Goal: Task Accomplishment & Management: Use online tool/utility

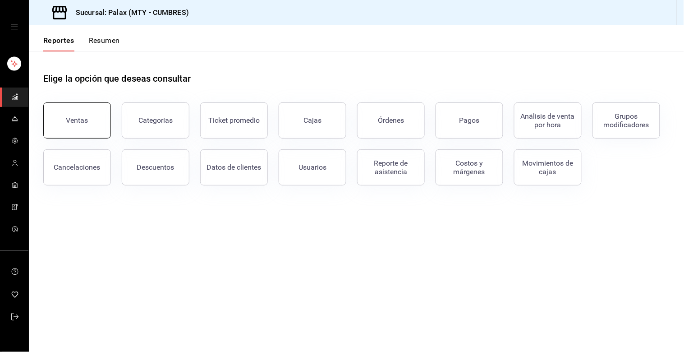
click at [78, 128] on button "Ventas" at bounding box center [77, 120] width 68 height 36
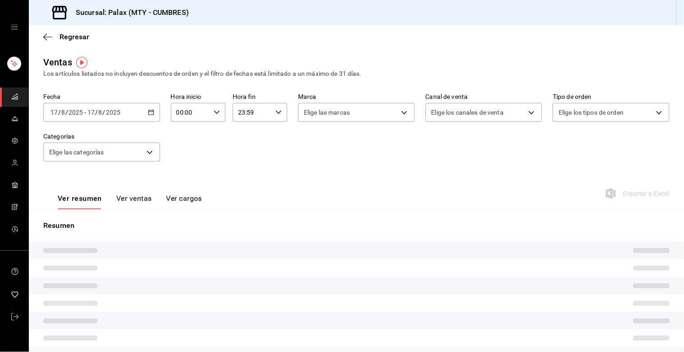
type input "15:00"
type input "23:00"
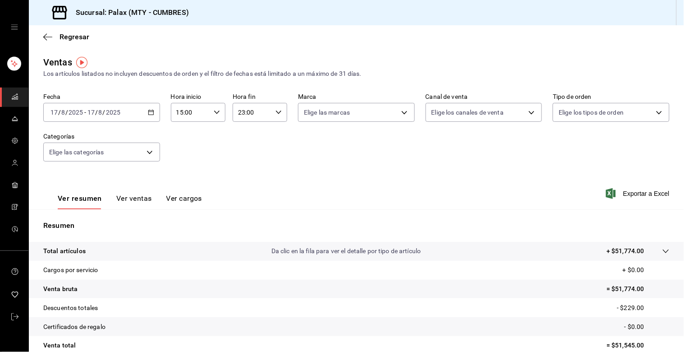
click at [131, 199] on button "Ver ventas" at bounding box center [134, 201] width 36 height 15
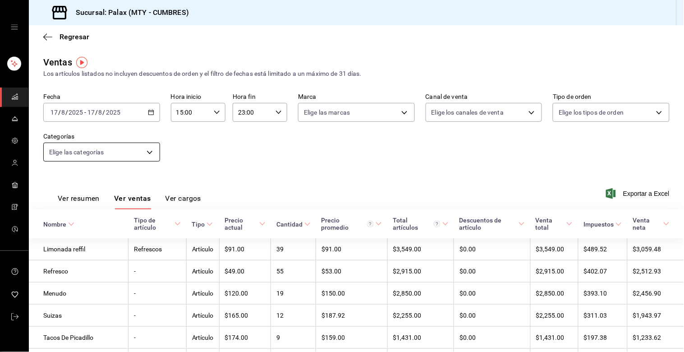
click at [128, 147] on body "Sucursal: Palax (MTY - CUMBRES) Regresar Ventas Los artículos listados no inclu…" at bounding box center [342, 176] width 684 height 352
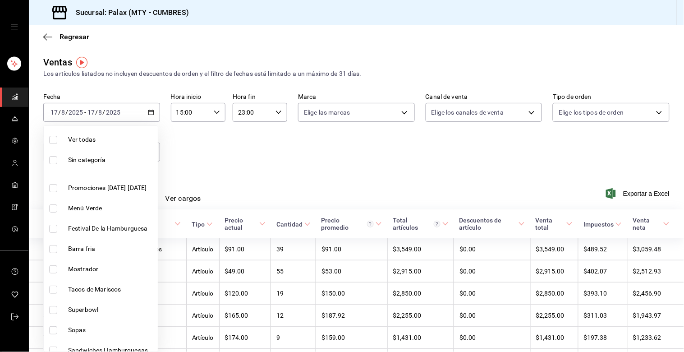
drag, startPoint x: 125, startPoint y: 158, endPoint x: 107, endPoint y: 174, distance: 24.0
click at [125, 159] on span "Sin categoría" at bounding box center [111, 159] width 86 height 9
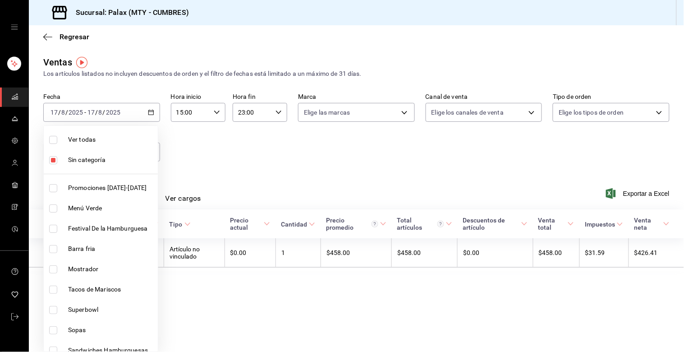
click at [55, 163] on input "checkbox" at bounding box center [53, 160] width 8 height 8
checkbox input "false"
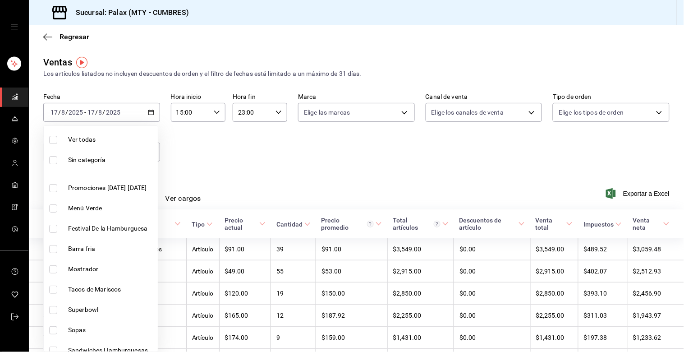
click at [45, 268] on li "Mostrador" at bounding box center [101, 269] width 114 height 20
type input "f2dae4ce-bbab-4ca5-92d1-59dc07dbf672"
checkbox input "true"
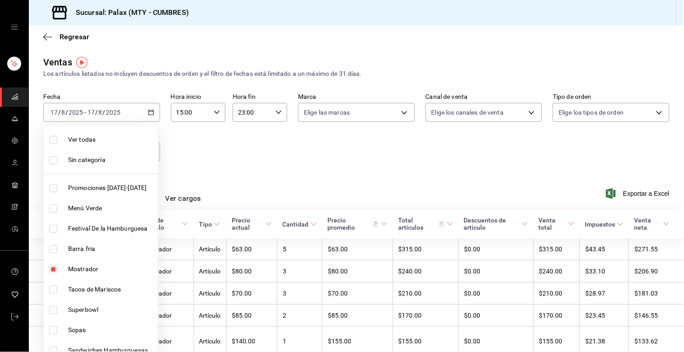
drag, startPoint x: 320, startPoint y: 143, endPoint x: 265, endPoint y: 140, distance: 55.5
click at [318, 143] on div at bounding box center [342, 176] width 684 height 352
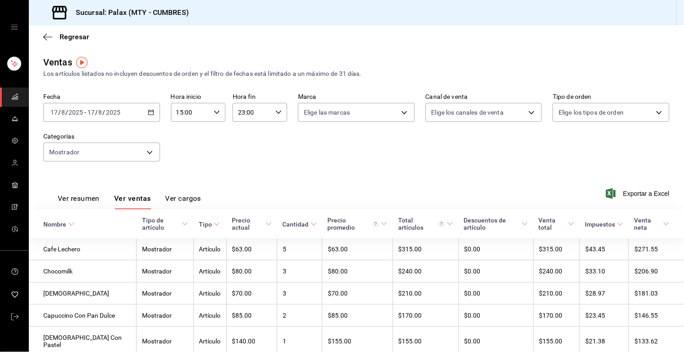
click at [146, 119] on div "[DATE] [DATE] - [DATE] [DATE]" at bounding box center [101, 112] width 117 height 19
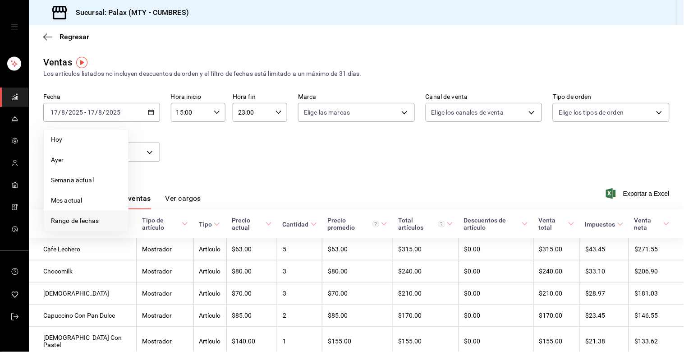
click at [58, 227] on li "Rango de fechas" at bounding box center [86, 221] width 84 height 20
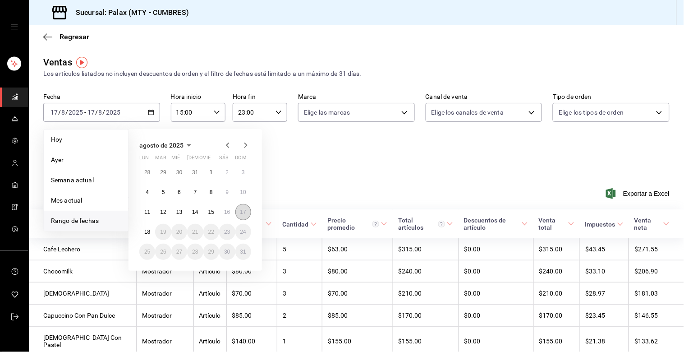
click at [242, 211] on abbr "17" at bounding box center [243, 212] width 6 height 6
click at [147, 230] on abbr "18" at bounding box center [147, 232] width 6 height 6
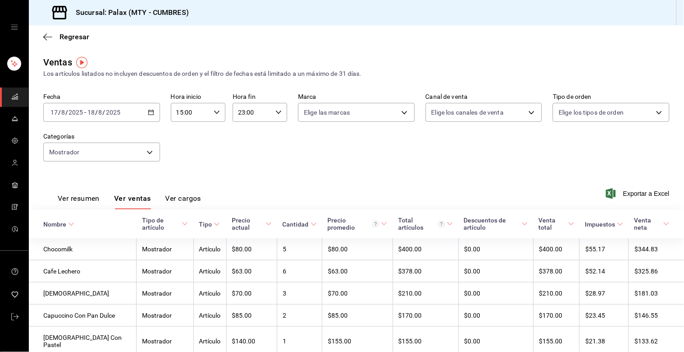
click at [198, 119] on input "15:00" at bounding box center [190, 112] width 39 height 18
click at [179, 182] on button "23" at bounding box center [182, 191] width 23 height 18
type input "23:00"
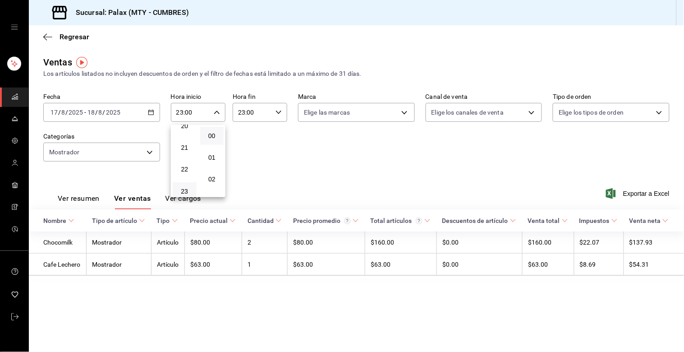
drag, startPoint x: 260, startPoint y: 139, endPoint x: 256, endPoint y: 137, distance: 4.6
click at [259, 139] on div at bounding box center [342, 176] width 684 height 352
click at [115, 162] on div "Fecha [DATE] [DATE] - [DATE] [DATE] Hora inicio 23:00 Hora inicio Hora fin 23:0…" at bounding box center [356, 132] width 626 height 79
click at [101, 150] on body "Sucursal: Palax (MTY - CUMBRES) Regresar Ventas Los artículos listados no inclu…" at bounding box center [342, 176] width 684 height 352
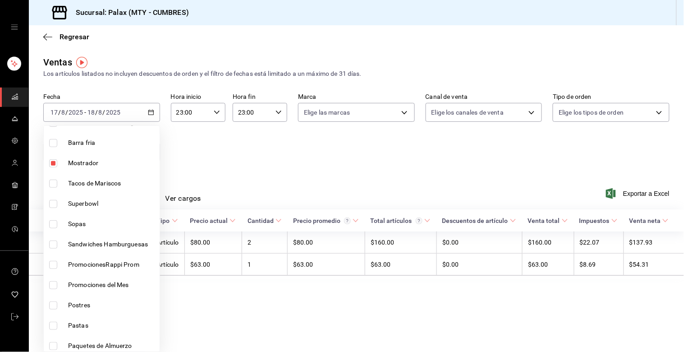
scroll to position [100, 0]
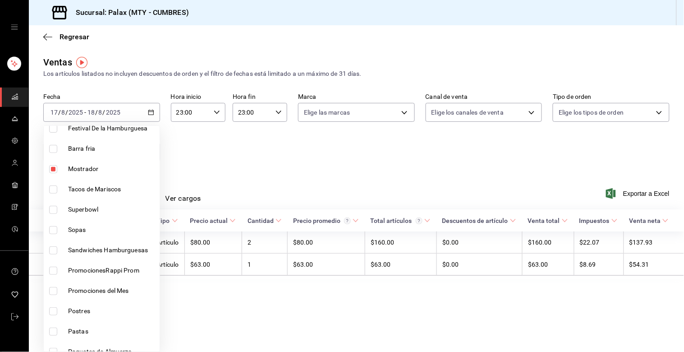
click at [52, 170] on input "checkbox" at bounding box center [53, 169] width 8 height 8
checkbox input "false"
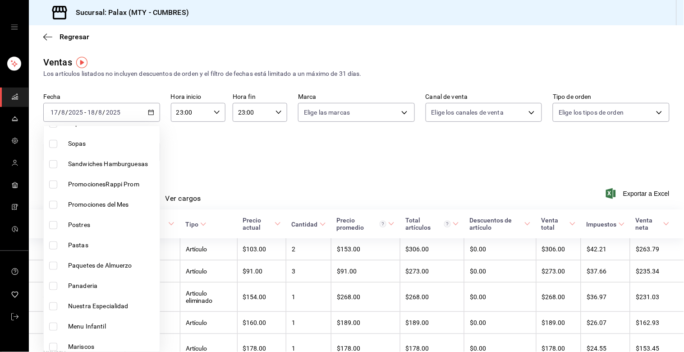
scroll to position [200, 0]
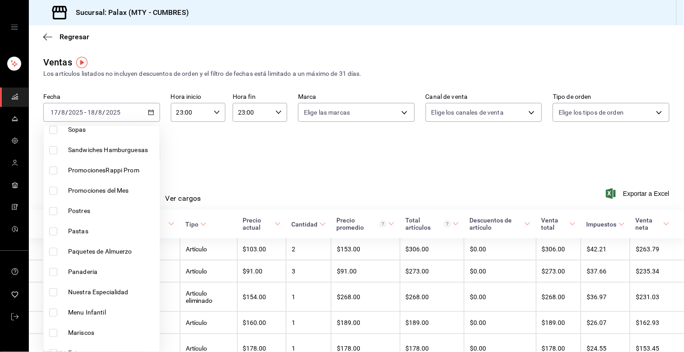
drag, startPoint x: 51, startPoint y: 228, endPoint x: 55, endPoint y: 212, distance: 16.4
click at [56, 151] on ul "Ver todas Sin categoría Promociones [DATE]-[DATE] Menú Verde Festival De la Ham…" at bounding box center [102, 38] width 116 height 225
click at [55, 212] on input "checkbox" at bounding box center [53, 211] width 8 height 8
checkbox input "true"
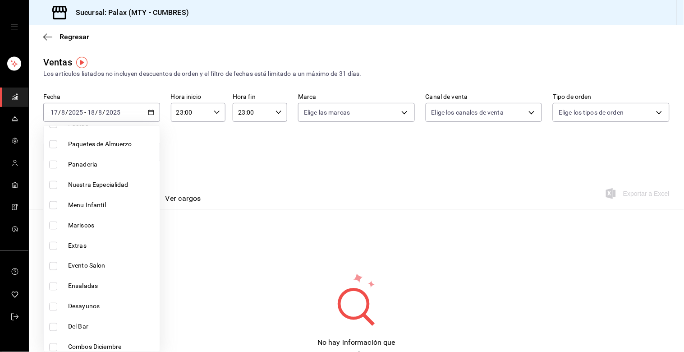
scroll to position [300, 0]
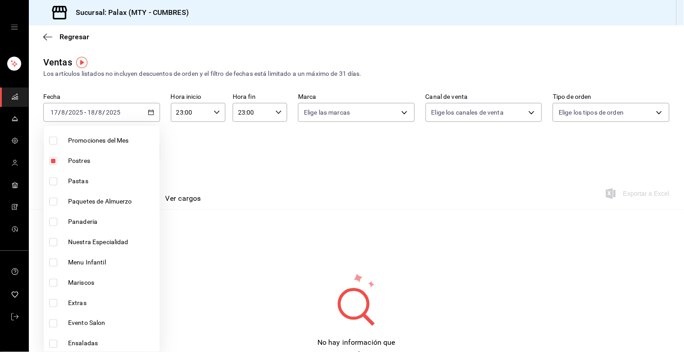
click at [57, 227] on li "Panaderia" at bounding box center [102, 221] width 116 height 20
type input "6970ed2c-64d9-4fee-a1ac-8fe23c7e63ab,c1857e69-1263-4738-8070-fa69687f0395"
checkbox input "true"
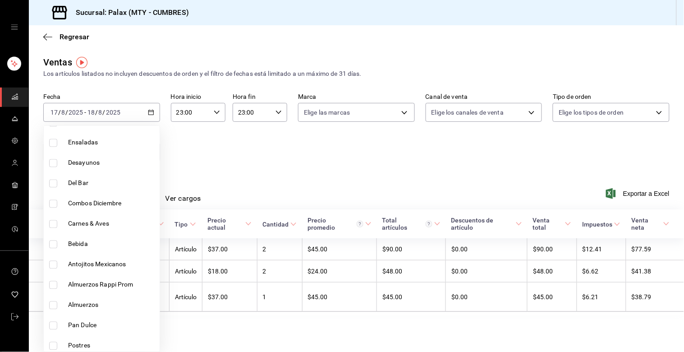
scroll to position [501, 0]
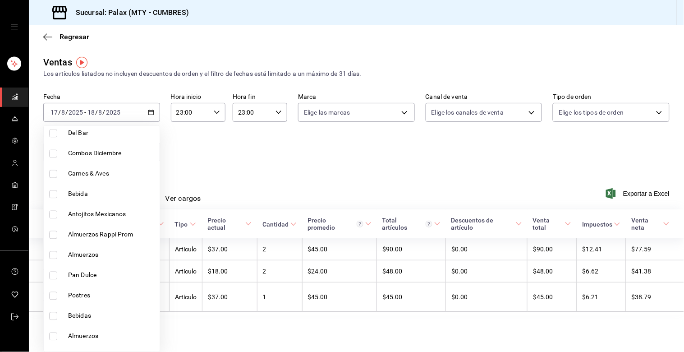
click at [56, 265] on li "Pan Dulce" at bounding box center [102, 275] width 116 height 20
type input "6970ed2c-64d9-4fee-a1ac-8fe23c7e63ab,c1857e69-1263-4738-8070-fa69687f0395,28c1a…"
checkbox input "true"
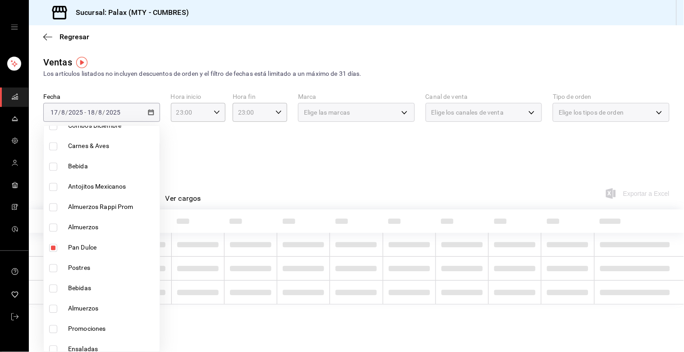
scroll to position [551, 0]
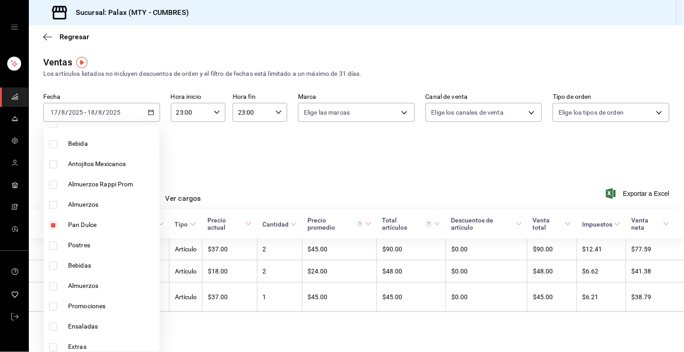
click at [52, 247] on input "checkbox" at bounding box center [53, 246] width 8 height 8
checkbox input "true"
drag, startPoint x: 295, startPoint y: 172, endPoint x: 286, endPoint y: 172, distance: 8.6
click at [295, 172] on div at bounding box center [342, 176] width 684 height 352
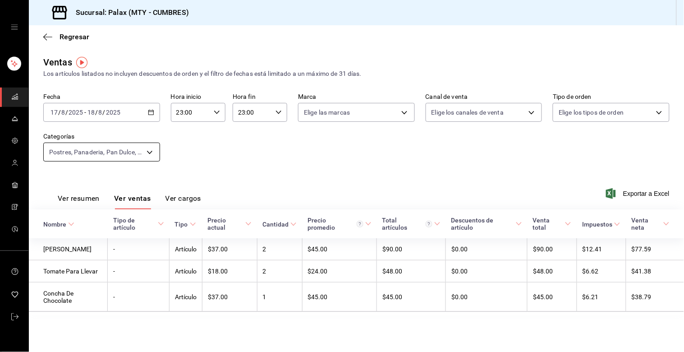
click at [116, 154] on body "Sucursal: Palax (MTY - CUMBRES) Regresar Ventas Los artículos listados no inclu…" at bounding box center [342, 176] width 684 height 352
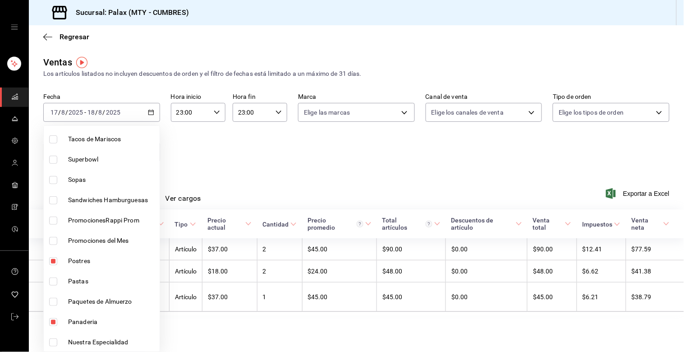
click at [62, 260] on li "Postres" at bounding box center [102, 261] width 116 height 20
type input "c1857e69-1263-4738-8070-fa69687f0395,28c1a667-0fd6-4a26-94c0-8b3e49d7bdba,f0b9e…"
checkbox input "false"
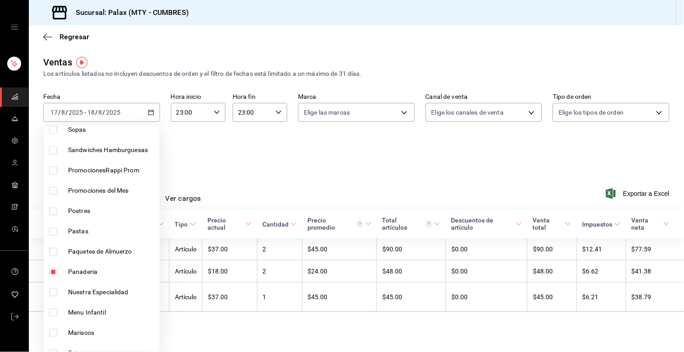
click at [56, 268] on input "checkbox" at bounding box center [53, 272] width 8 height 8
checkbox input "false"
type input "28c1a667-0fd6-4a26-94c0-8b3e49d7bdba,f0b9eaa6-d632-40ae-aa09-0bcae4e471a3"
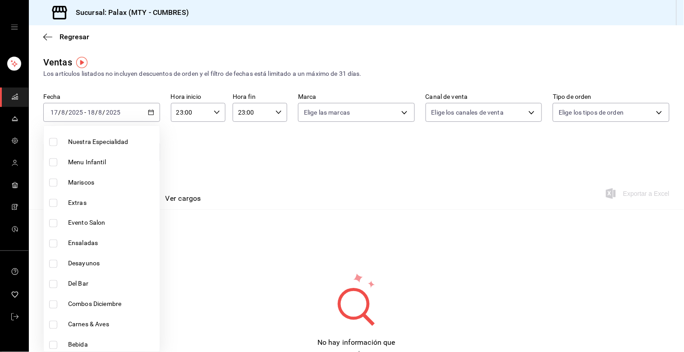
click at [53, 280] on input "checkbox" at bounding box center [53, 284] width 8 height 8
checkbox input "true"
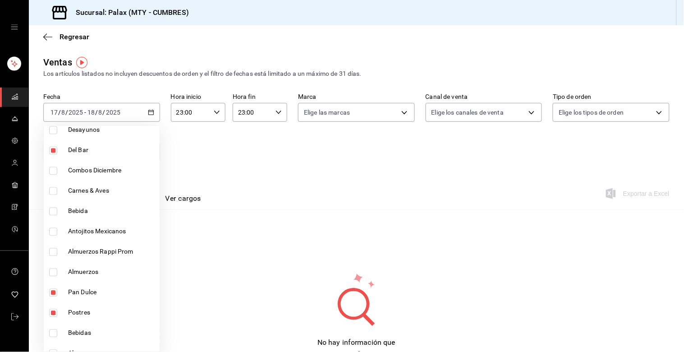
scroll to position [501, 0]
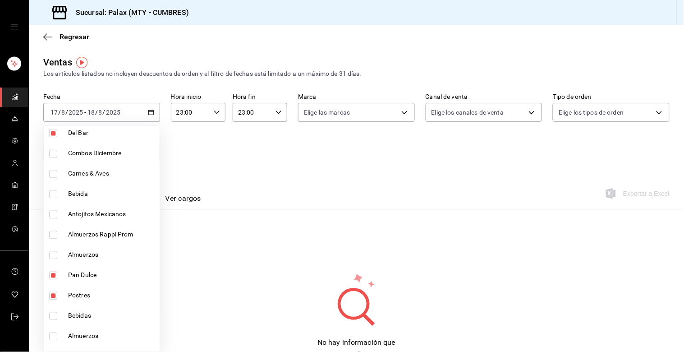
click at [53, 282] on li "Pan Dulce" at bounding box center [102, 275] width 116 height 20
type input "f0b9eaa6-d632-40ae-aa09-0bcae4e471a3,5041f980-30f3-428d-be8c-286edc227efb"
checkbox input "false"
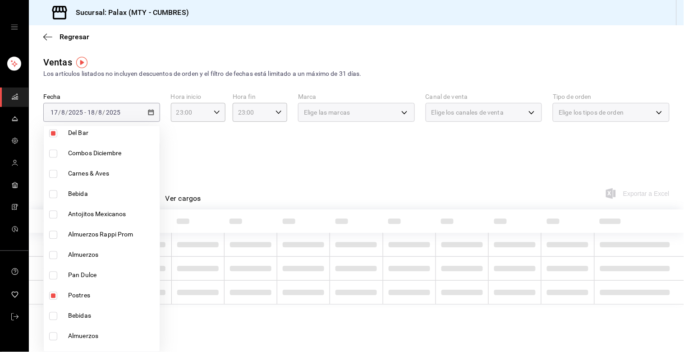
click at [53, 298] on input "checkbox" at bounding box center [53, 296] width 8 height 8
checkbox input "false"
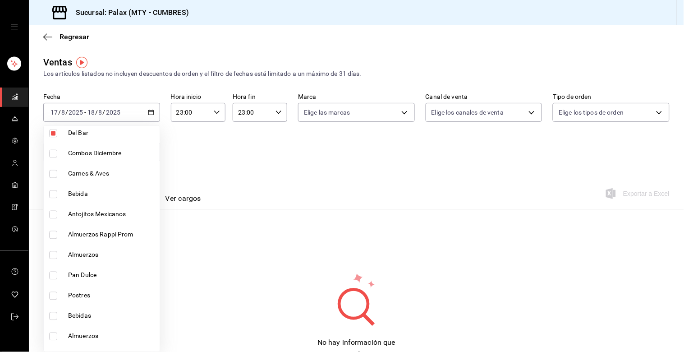
click at [38, 312] on div at bounding box center [342, 176] width 684 height 352
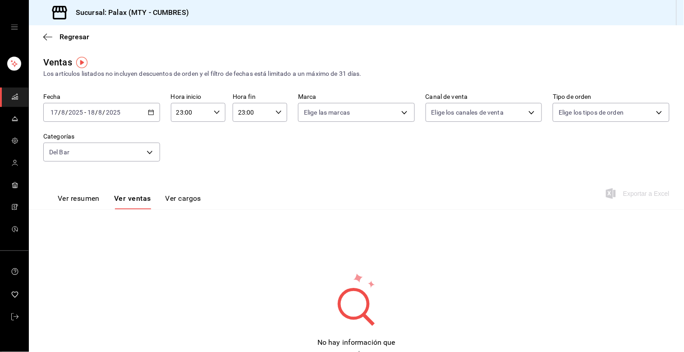
drag, startPoint x: 41, startPoint y: 312, endPoint x: 56, endPoint y: 293, distance: 24.4
click at [78, 159] on body "Sucursal: Palax (MTY - CUMBRES) Regresar Ventas Los artículos listados no inclu…" at bounding box center [342, 176] width 684 height 352
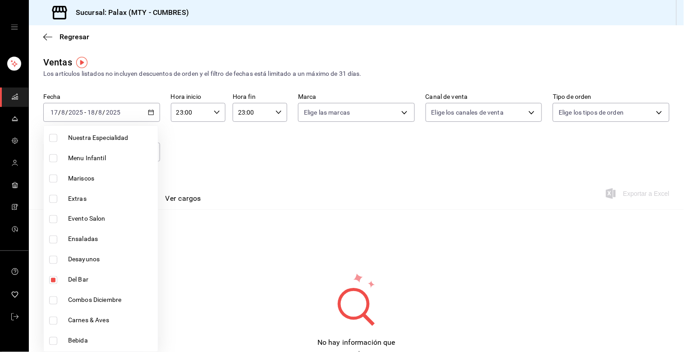
scroll to position [451, 0]
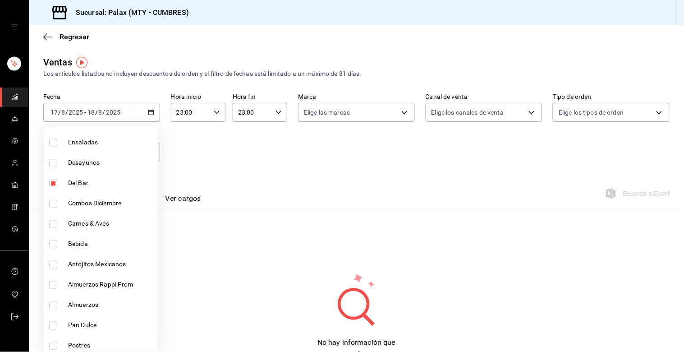
click at [64, 249] on li "Bebida" at bounding box center [101, 244] width 114 height 20
type input "5041f980-30f3-428d-be8c-286edc227efb,41ed9666-a182-4a37-8e0e-cc37feaa0168"
checkbox input "true"
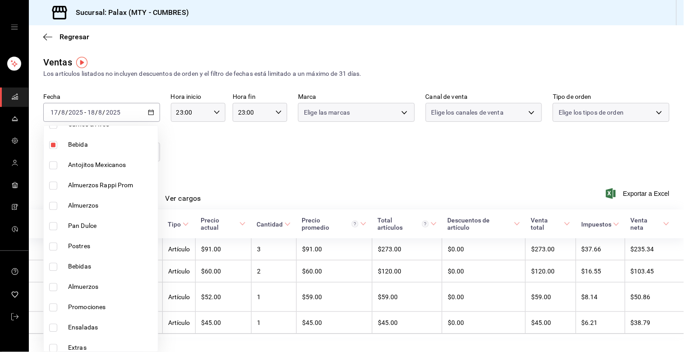
scroll to position [551, 0]
click at [57, 258] on li "Bebidas" at bounding box center [101, 266] width 114 height 20
type input "5041f980-30f3-428d-be8c-286edc227efb,41ed9666-a182-4a37-8e0e-cc37feaa0168,0d339…"
checkbox input "true"
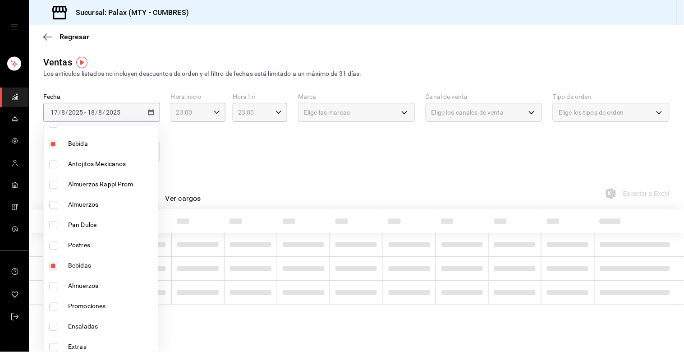
click at [263, 138] on div at bounding box center [342, 176] width 684 height 352
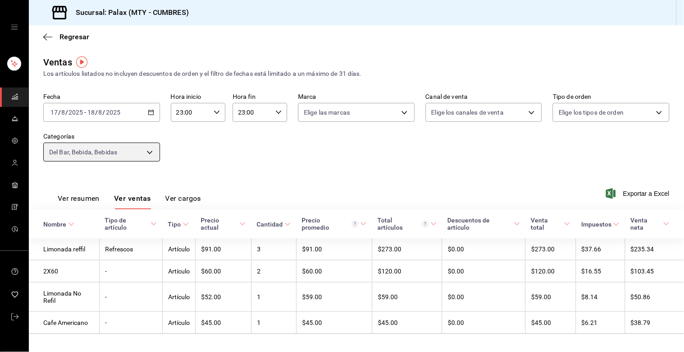
scroll to position [17, 0]
